Goal: Navigation & Orientation: Find specific page/section

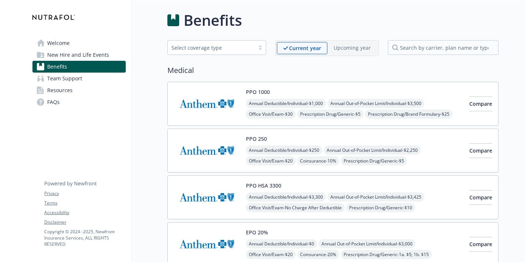
scroll to position [663, 0]
